Goal: Find contact information: Find contact information

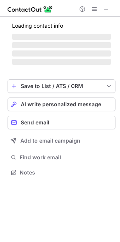
scroll to position [189, 120]
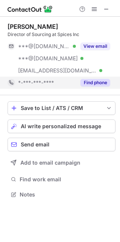
click at [95, 83] on button "Find phone" at bounding box center [96, 83] width 30 height 8
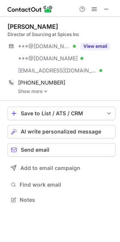
click at [46, 91] on img at bounding box center [46, 91] width 5 height 5
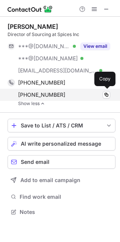
scroll to position [206, 120]
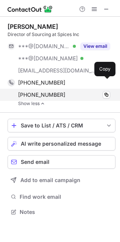
drag, startPoint x: 106, startPoint y: 83, endPoint x: 94, endPoint y: 91, distance: 14.5
click at [106, 83] on span at bounding box center [107, 83] width 6 height 6
click at [107, 95] on span at bounding box center [107, 95] width 6 height 6
